Goal: Task Accomplishment & Management: Manage account settings

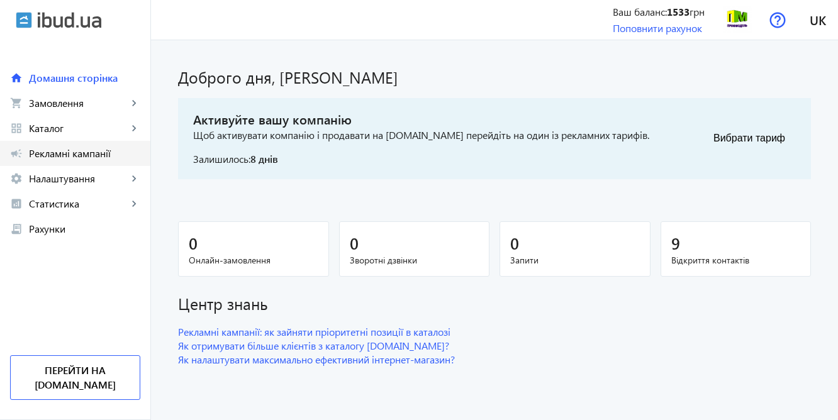
click at [63, 150] on span "Рекламні кампанії" at bounding box center [84, 153] width 111 height 13
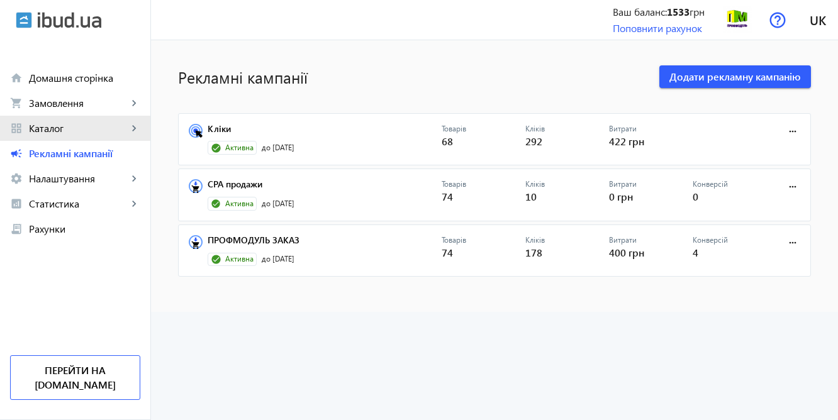
click at [55, 126] on span "Каталог" at bounding box center [78, 128] width 99 height 13
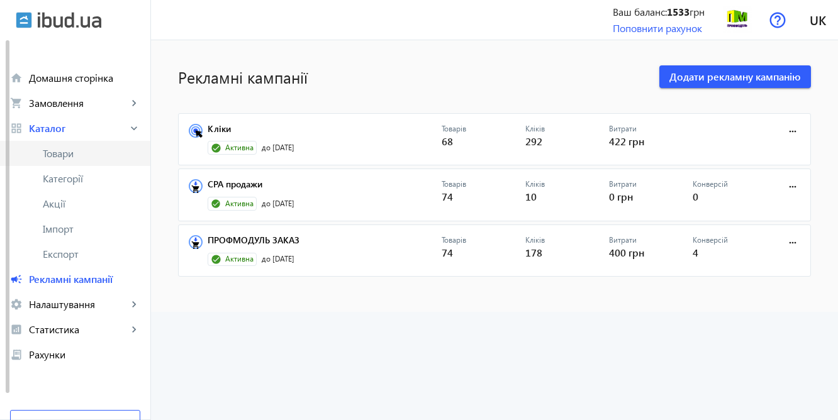
click at [83, 156] on span "Товари" at bounding box center [92, 153] width 98 height 13
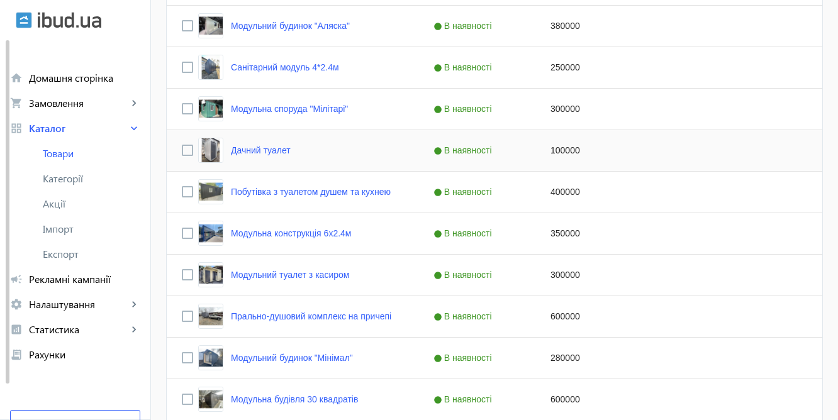
scroll to position [3848, 0]
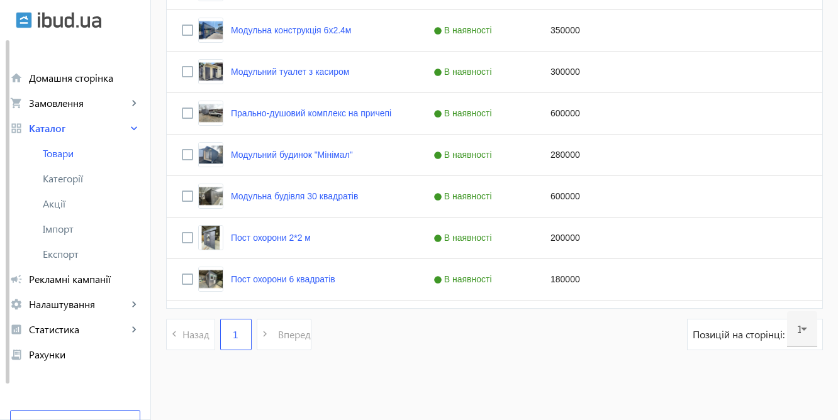
click at [287, 335] on pagination-template "navigate_before Назад 1 navigate_next Вперед" at bounding box center [238, 334] width 145 height 31
click at [60, 205] on span "Акції" at bounding box center [92, 204] width 98 height 13
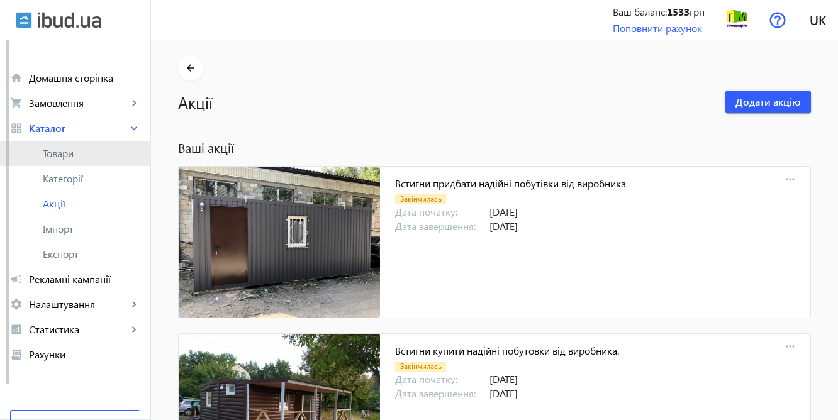
click at [74, 155] on span "Товари" at bounding box center [92, 153] width 98 height 13
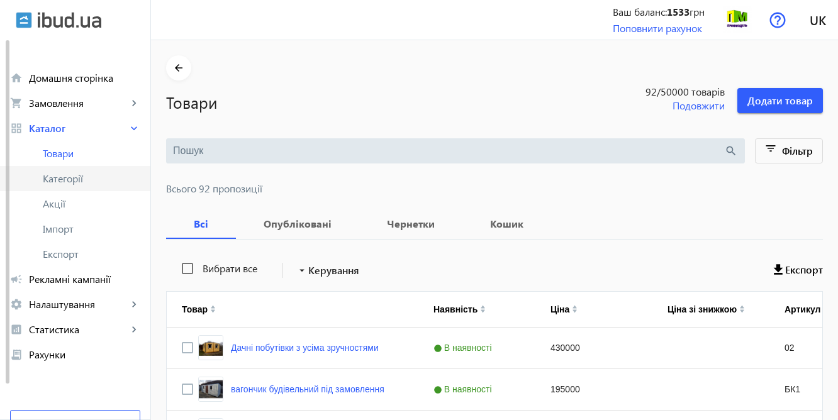
click at [72, 177] on span "Категорії" at bounding box center [92, 178] width 98 height 13
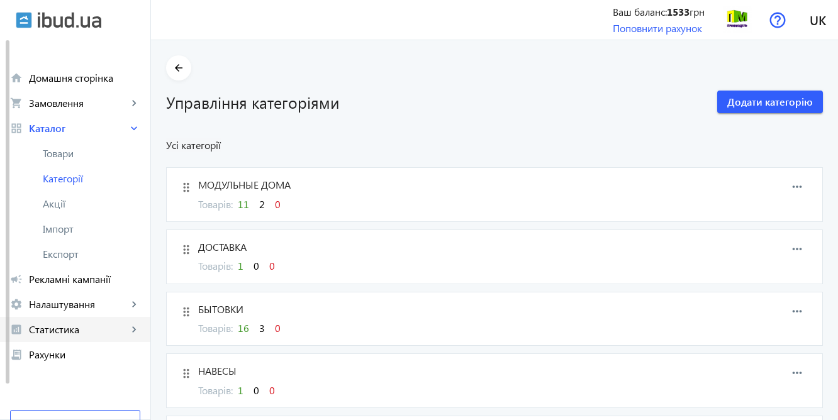
click at [55, 331] on span "Статистика" at bounding box center [78, 329] width 99 height 13
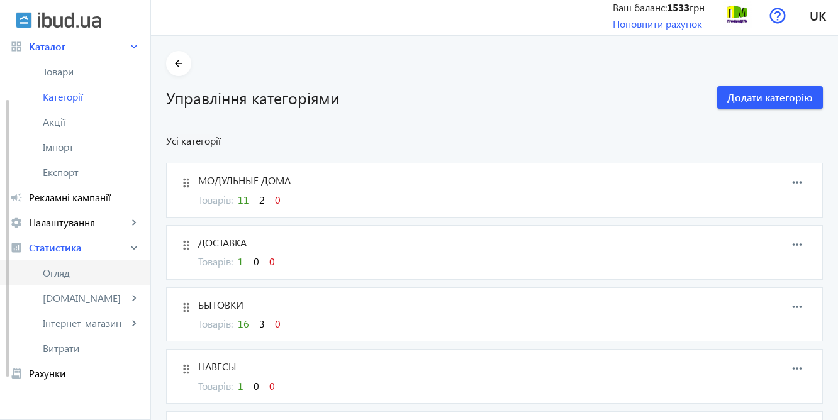
scroll to position [84, 0]
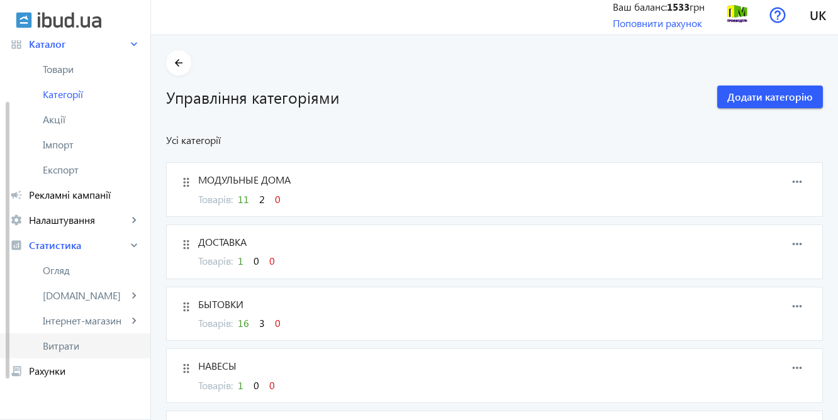
click at [69, 350] on span "Витрати" at bounding box center [92, 346] width 98 height 13
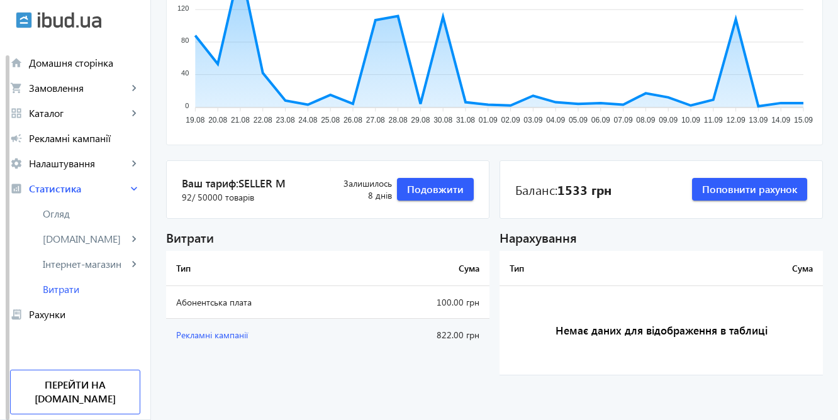
scroll to position [210, 0]
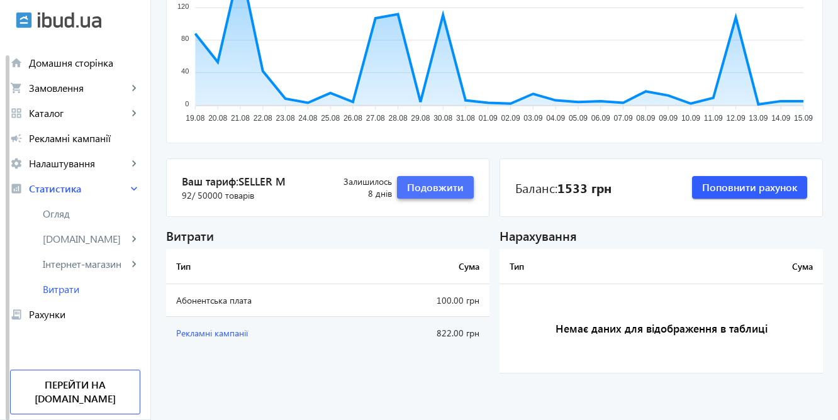
click at [433, 187] on span "Подовжити" at bounding box center [435, 188] width 57 height 14
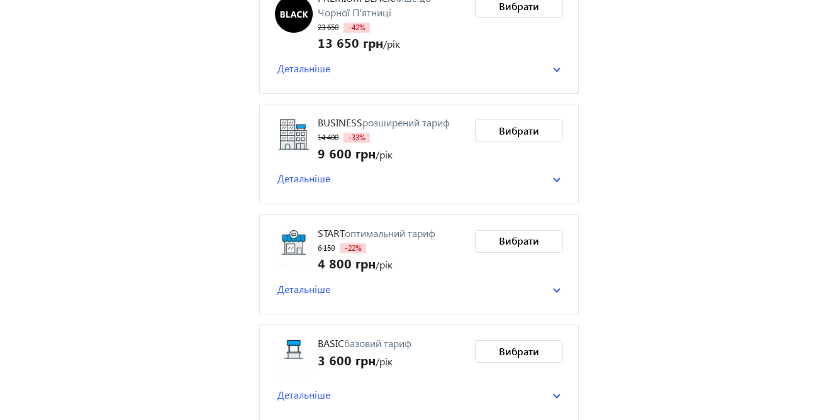
scroll to position [262, 0]
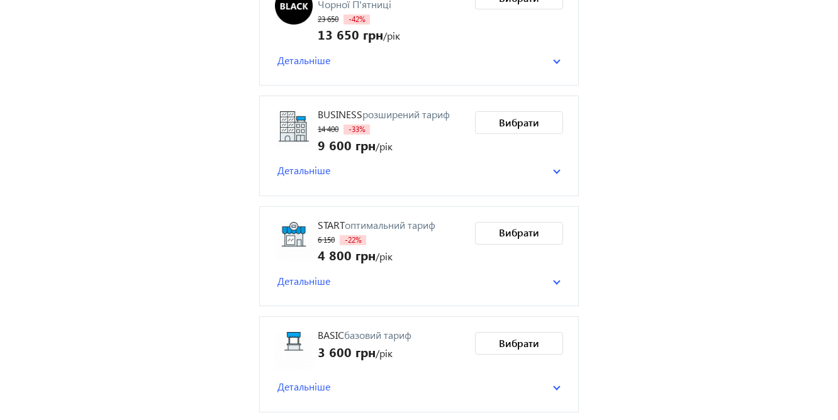
click at [318, 386] on span "Детальніше" at bounding box center [303, 387] width 53 height 14
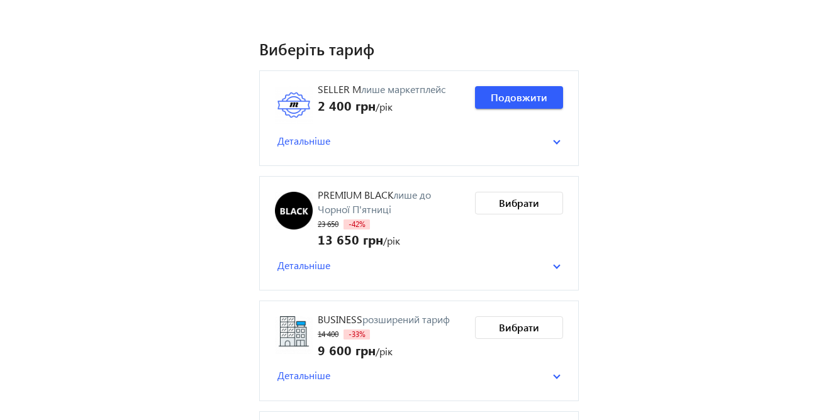
scroll to position [34, 0]
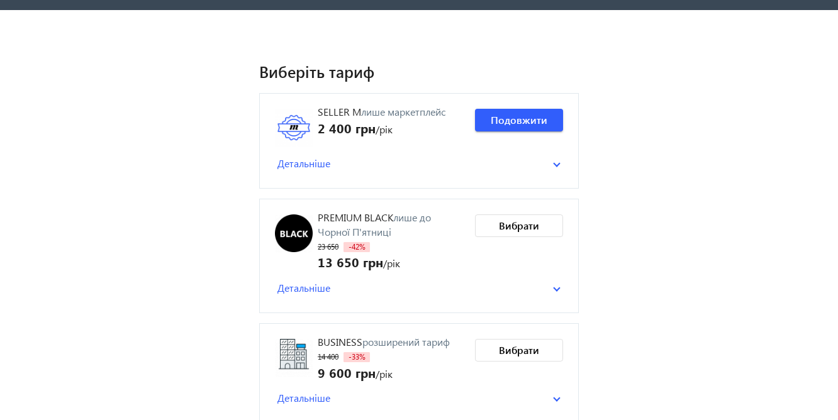
click at [318, 163] on span "Детальніше" at bounding box center [303, 164] width 53 height 14
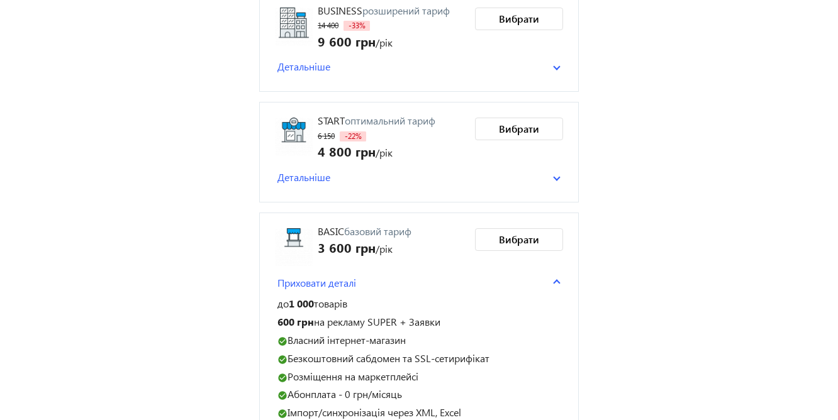
scroll to position [474, 0]
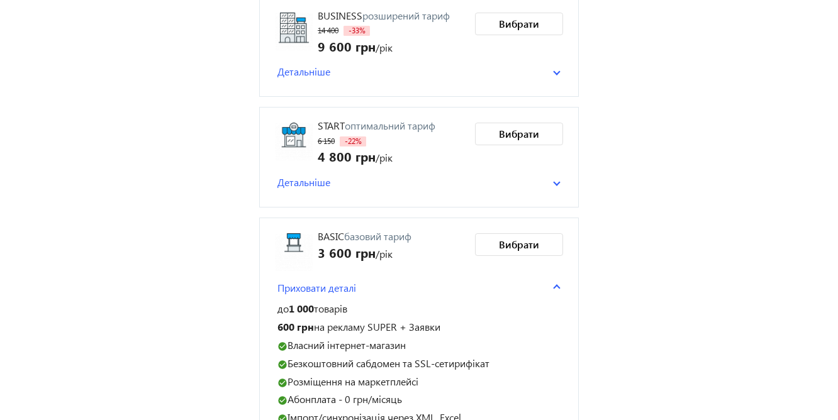
click at [327, 181] on span "Детальніше" at bounding box center [303, 183] width 53 height 14
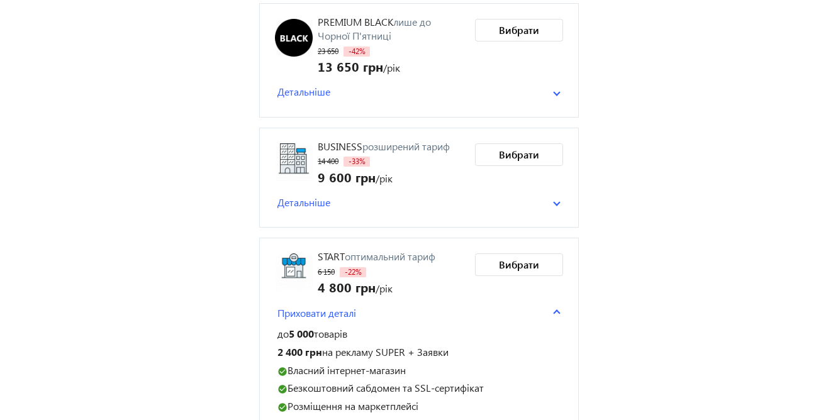
scroll to position [341, 0]
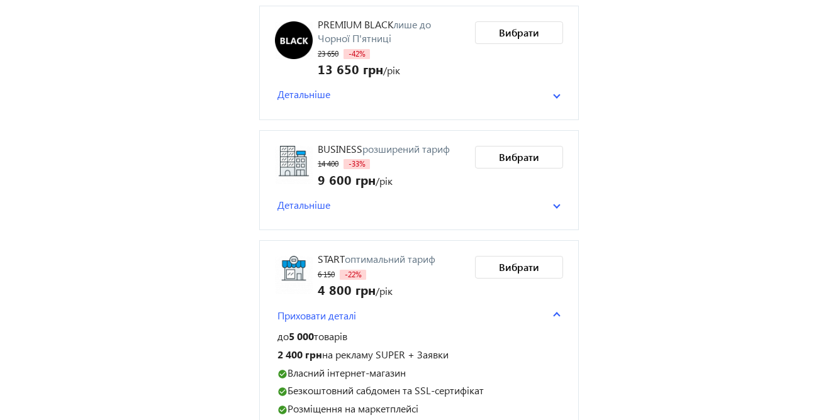
click at [380, 201] on mat-panel-title "Детальніше" at bounding box center [415, 205] width 276 height 14
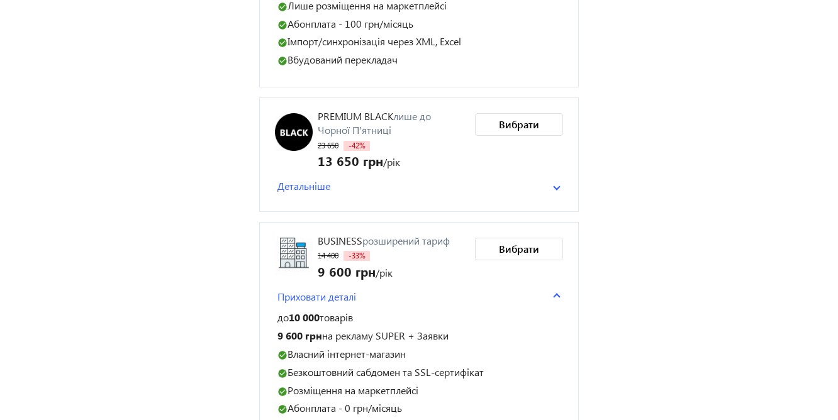
scroll to position [245, 0]
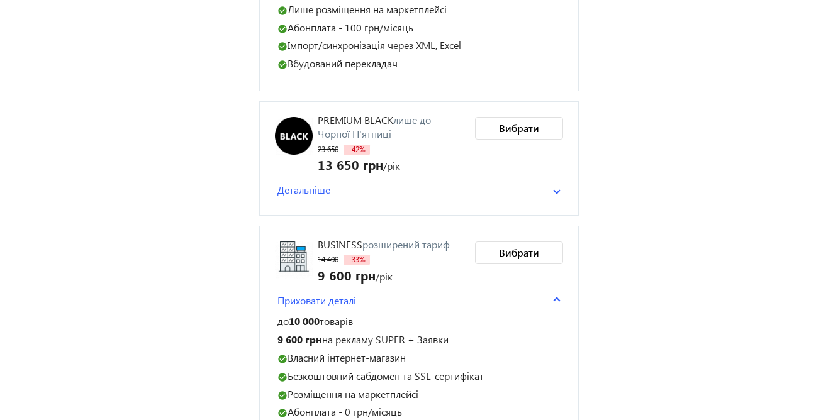
click at [302, 190] on span "Детальніше" at bounding box center [303, 190] width 53 height 14
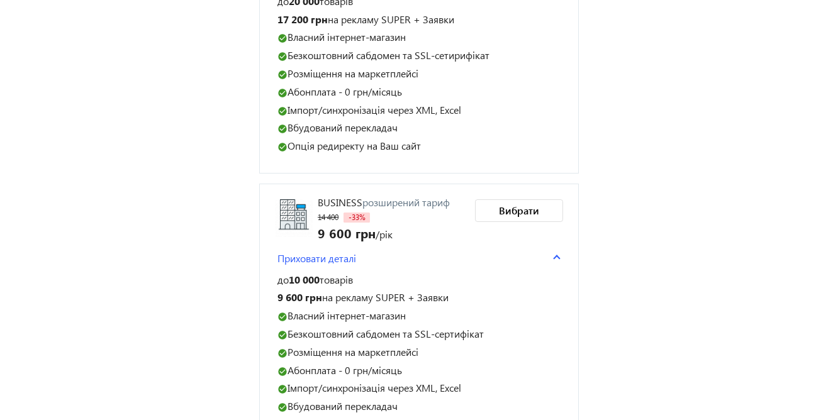
scroll to position [458, 0]
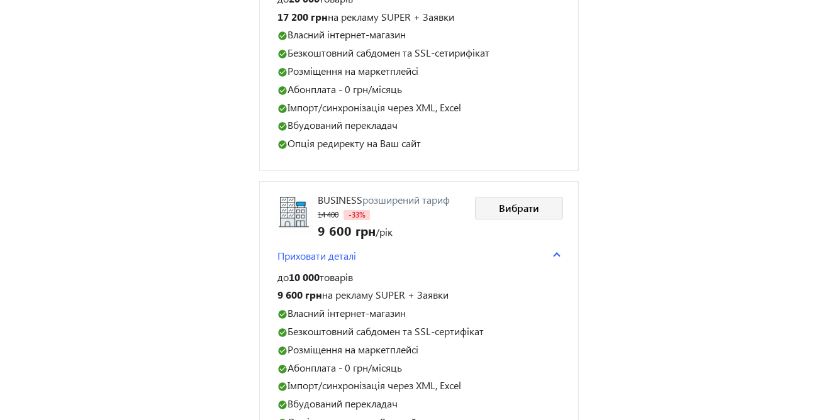
click at [517, 210] on span "Вибрати" at bounding box center [519, 208] width 40 height 14
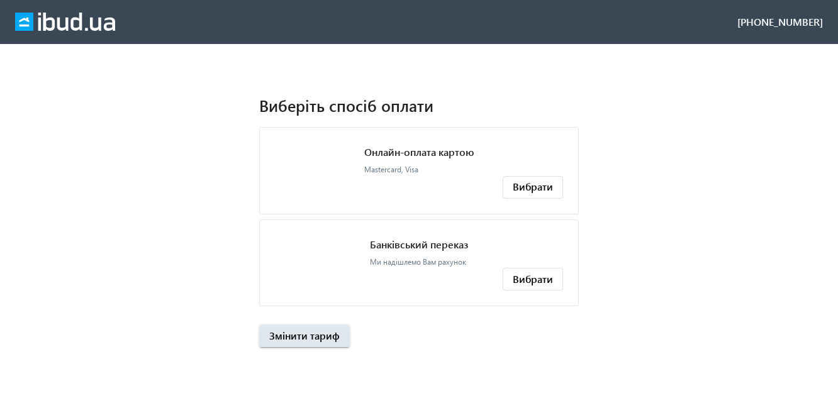
scroll to position [0, 0]
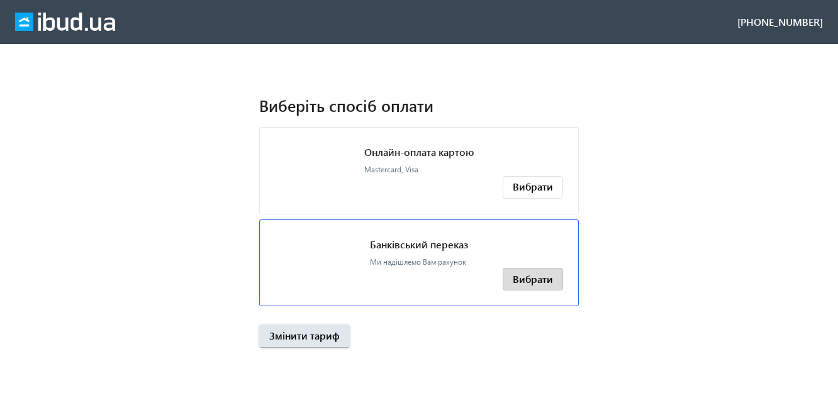
click at [535, 281] on span "Вибрати" at bounding box center [533, 279] width 40 height 14
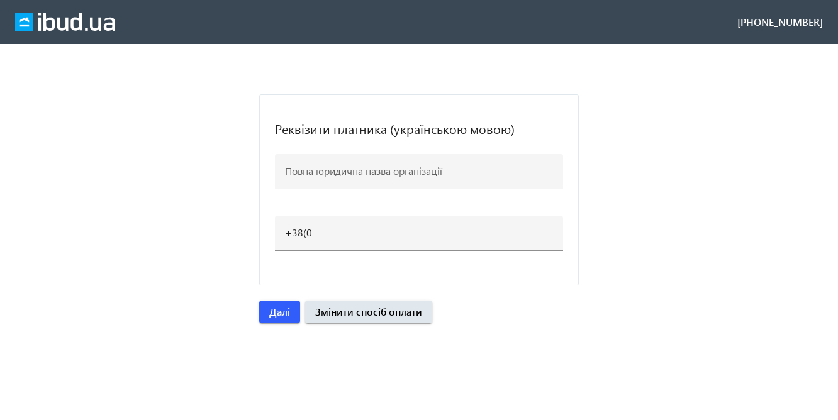
click at [59, 25] on img at bounding box center [65, 22] width 100 height 19
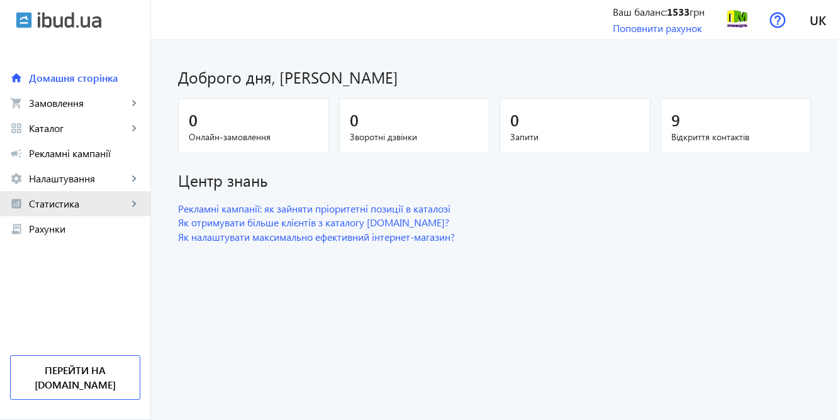
click at [69, 203] on span "Статистика" at bounding box center [78, 204] width 99 height 13
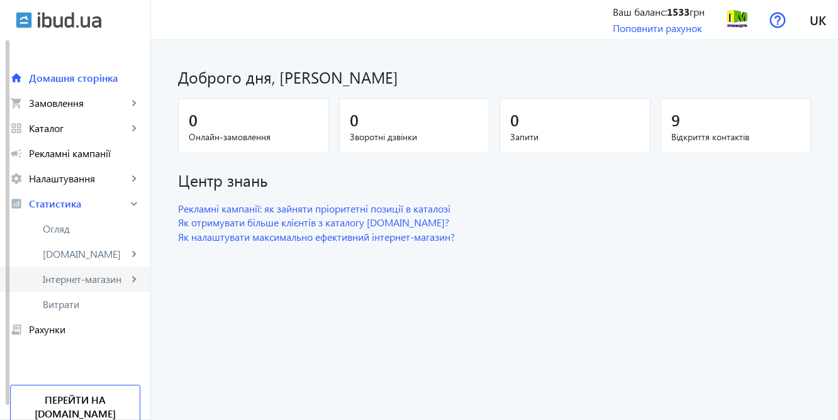
click at [69, 281] on span "Інтернет-магазин" at bounding box center [85, 279] width 85 height 13
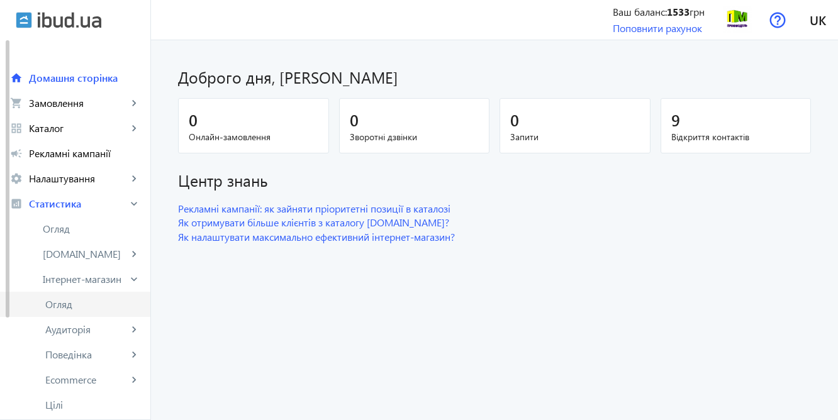
click at [64, 303] on span "Огляд" at bounding box center [92, 304] width 95 height 13
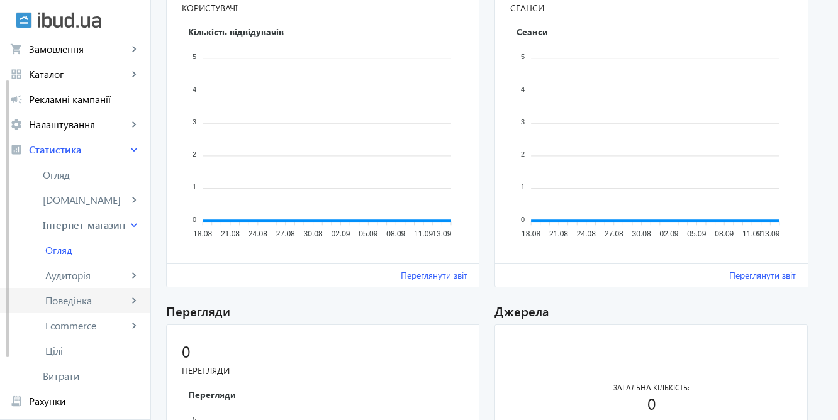
scroll to position [55, 0]
click at [60, 376] on span "Витрати" at bounding box center [92, 375] width 98 height 13
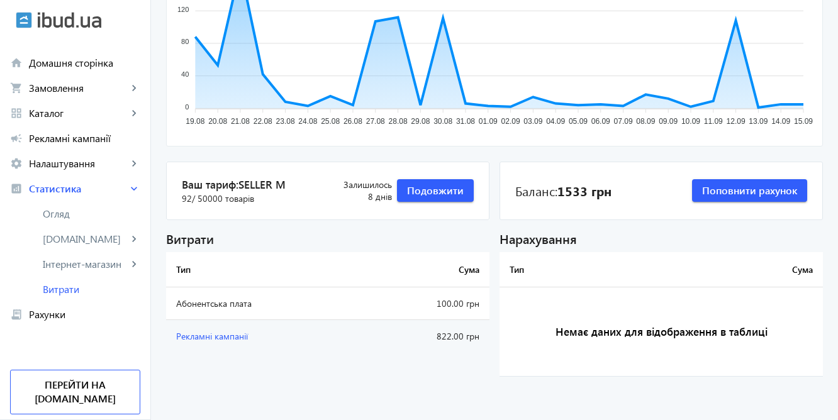
scroll to position [210, 0]
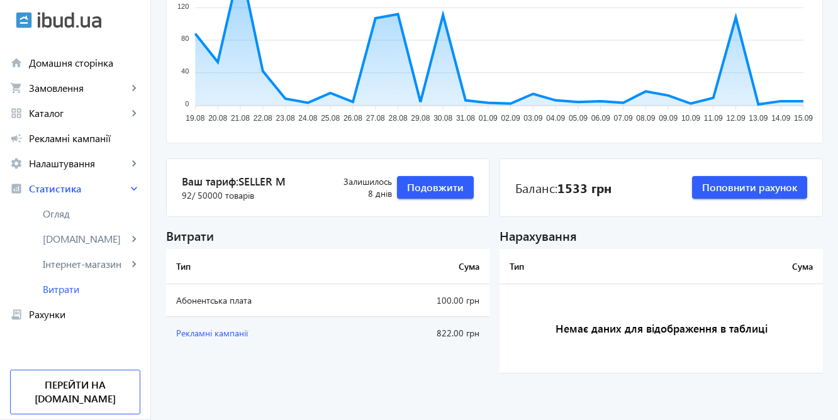
click at [211, 332] on span "Рекламні кампанії" at bounding box center [212, 333] width 72 height 12
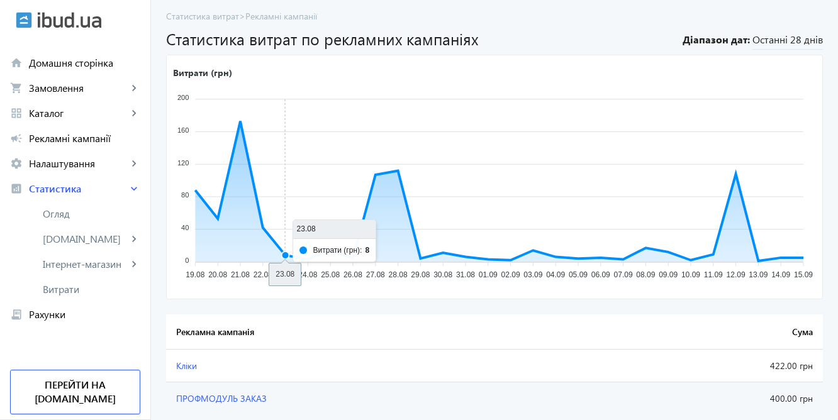
scroll to position [84, 0]
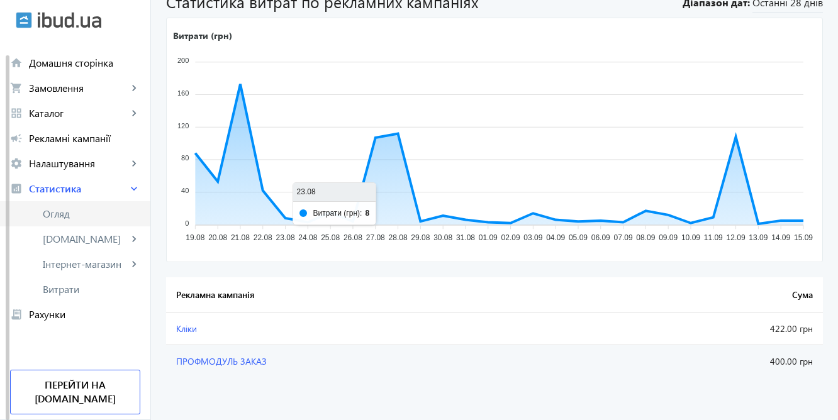
click at [53, 213] on span "Огляд" at bounding box center [92, 214] width 98 height 13
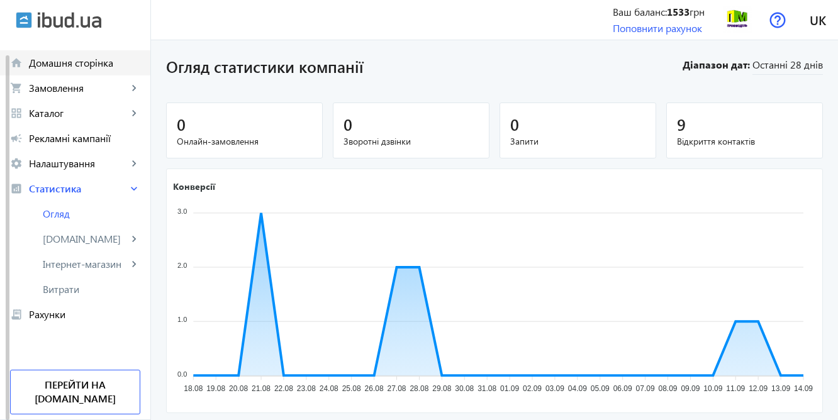
click at [77, 63] on span "Домашня сторінка" at bounding box center [84, 63] width 111 height 13
